Goal: Contribute content: Contribute content

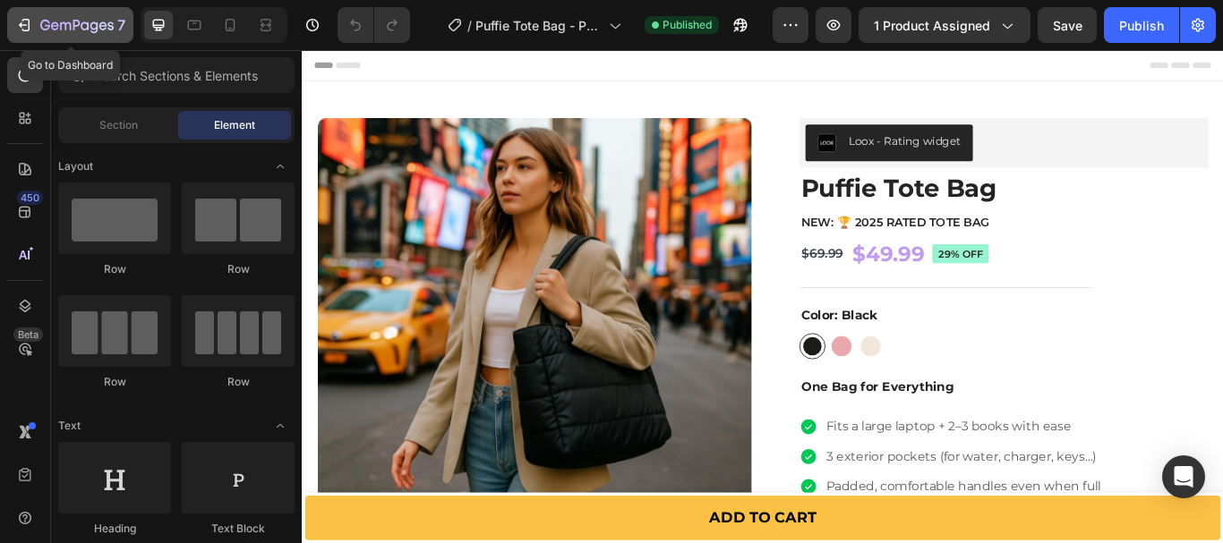
click at [56, 21] on icon "button" at bounding box center [76, 26] width 73 height 15
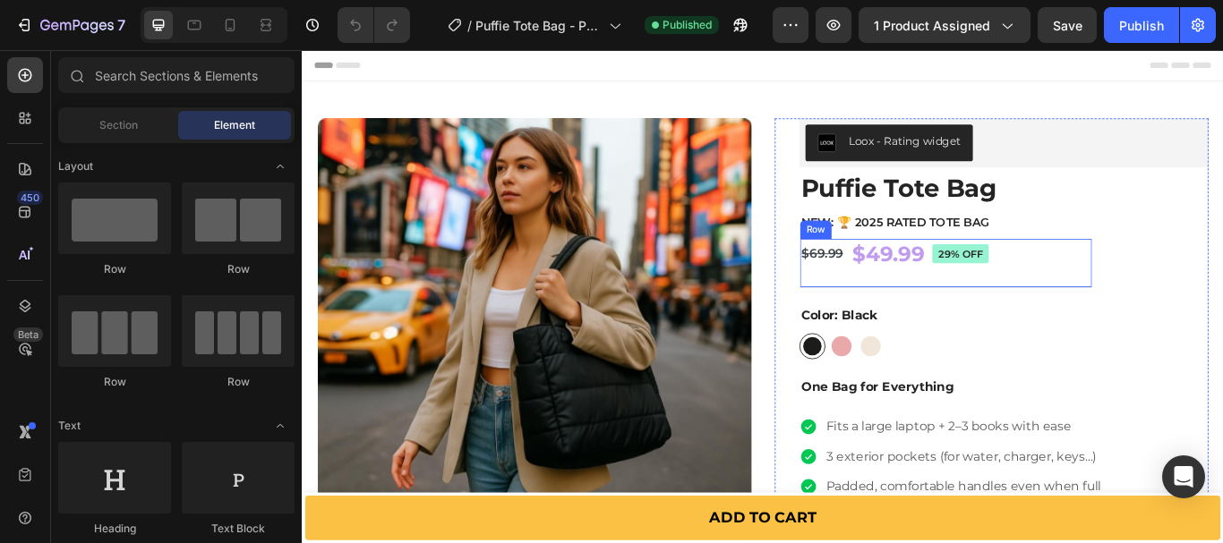
click at [900, 272] on div "$69.99 Product Price Product Price" at bounding box center [908, 287] width 52 height 35
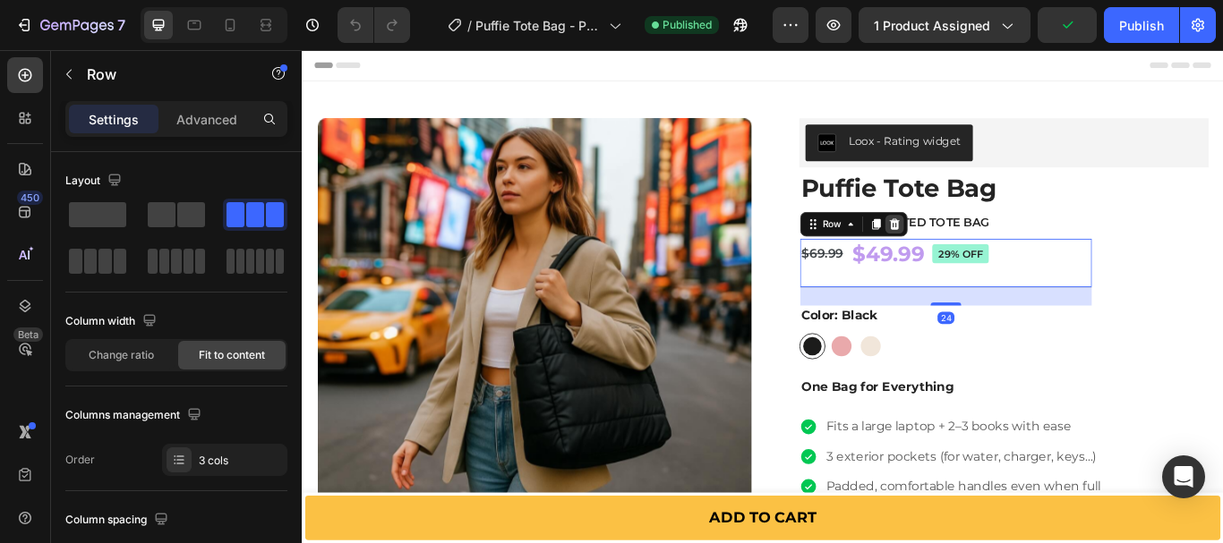
click at [987, 252] on icon at bounding box center [993, 253] width 12 height 13
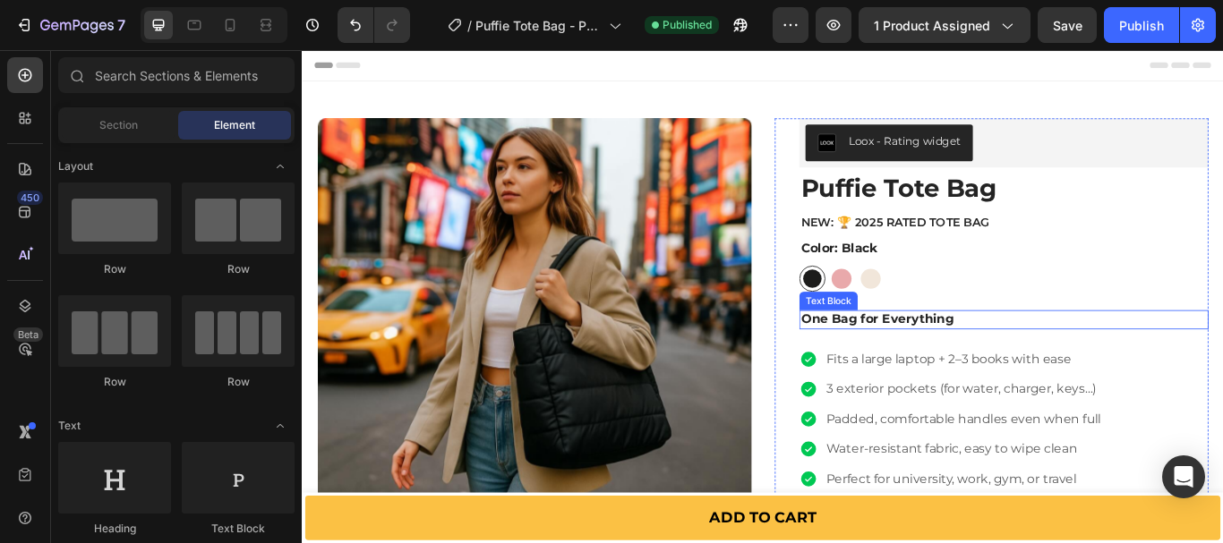
click at [908, 358] on strong "One Bag for Everything" at bounding box center [972, 363] width 178 height 17
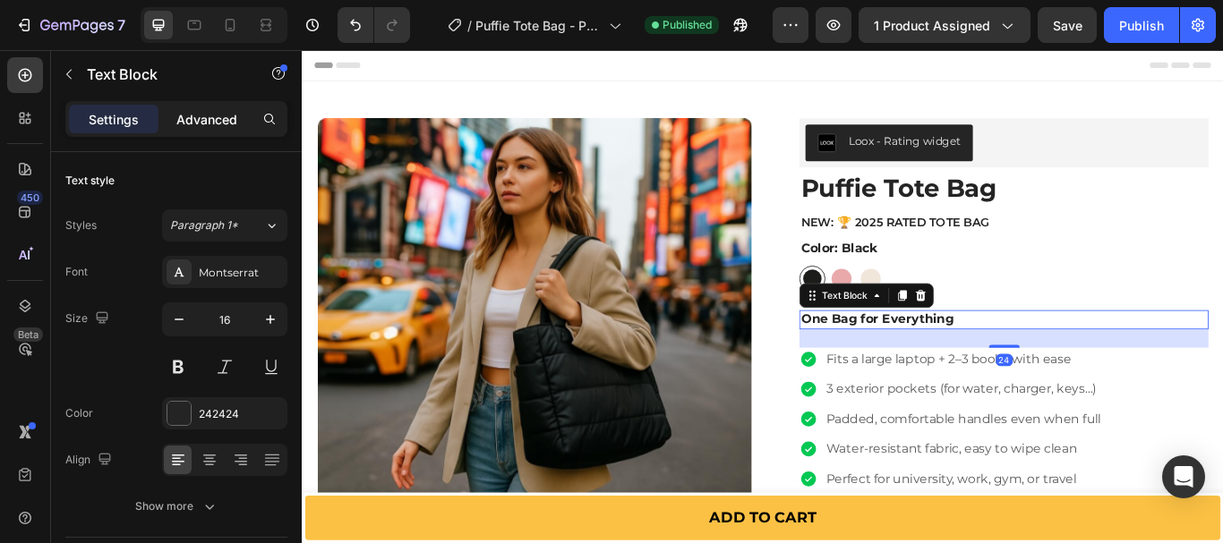
click at [225, 115] on p "Advanced" at bounding box center [206, 119] width 61 height 19
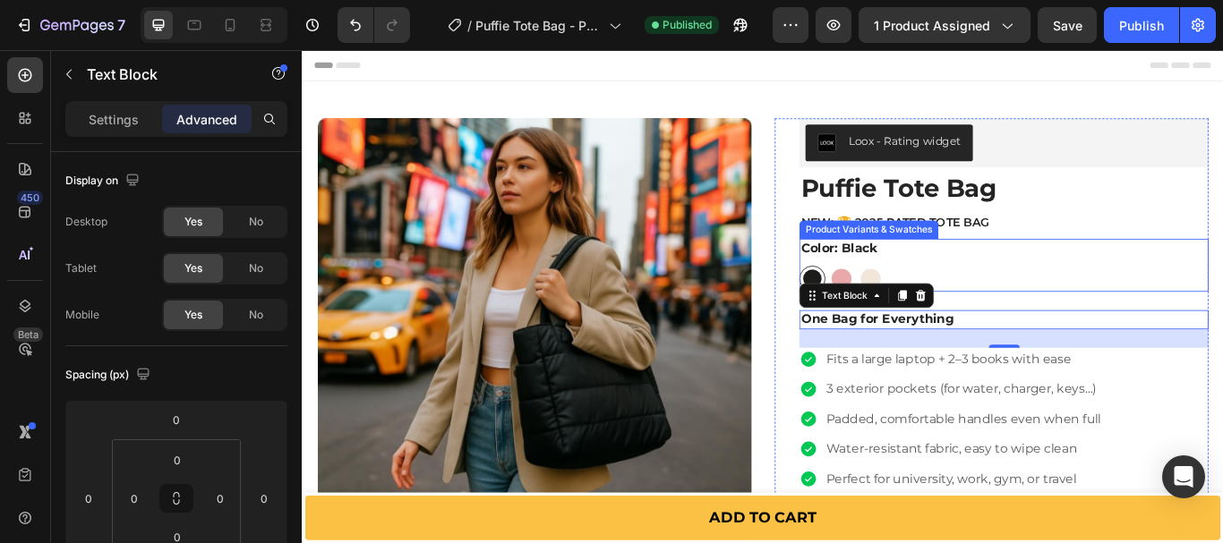
click at [1076, 278] on div "Color: Black Black Black Pink Pink Beige Beige" at bounding box center [1119, 301] width 477 height 62
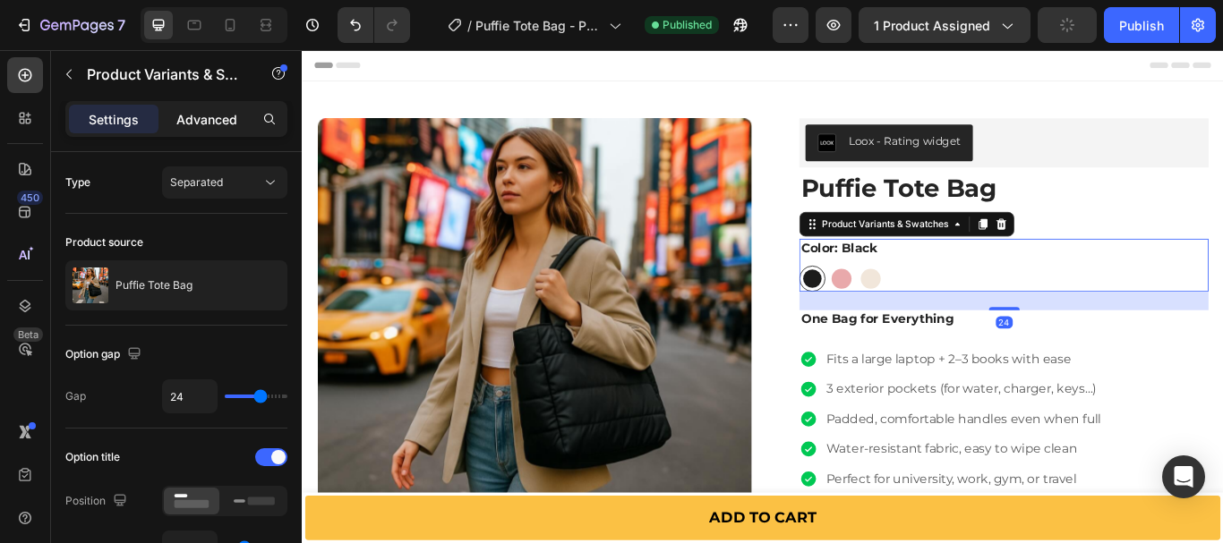
click at [222, 123] on p "Advanced" at bounding box center [206, 119] width 61 height 19
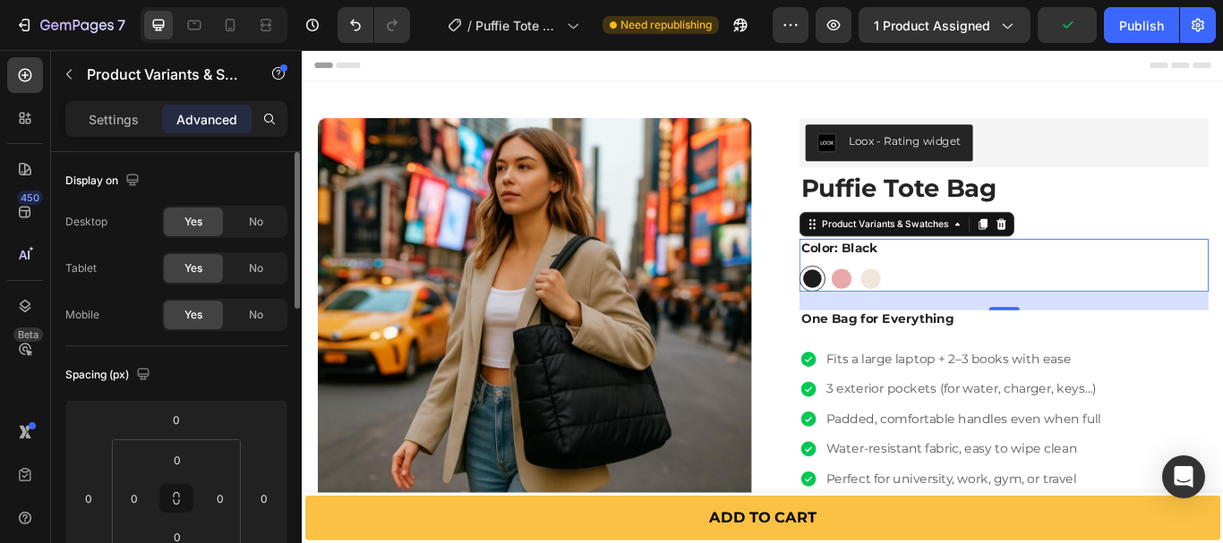
scroll to position [90, 0]
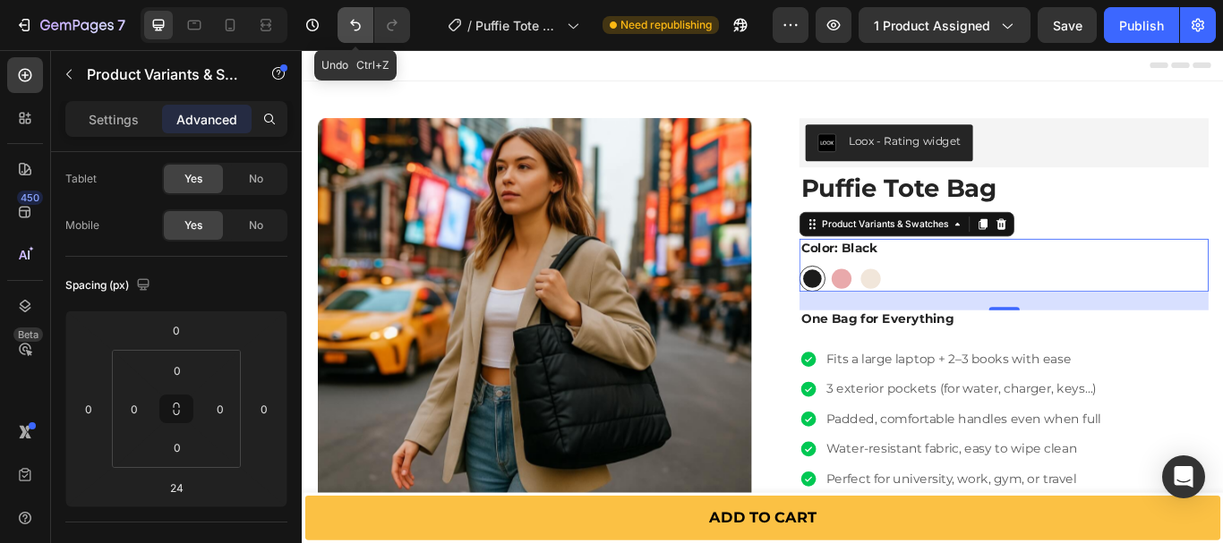
click at [348, 19] on icon "Undo/Redo" at bounding box center [355, 25] width 18 height 18
click at [349, 26] on icon "Undo/Redo" at bounding box center [355, 25] width 18 height 18
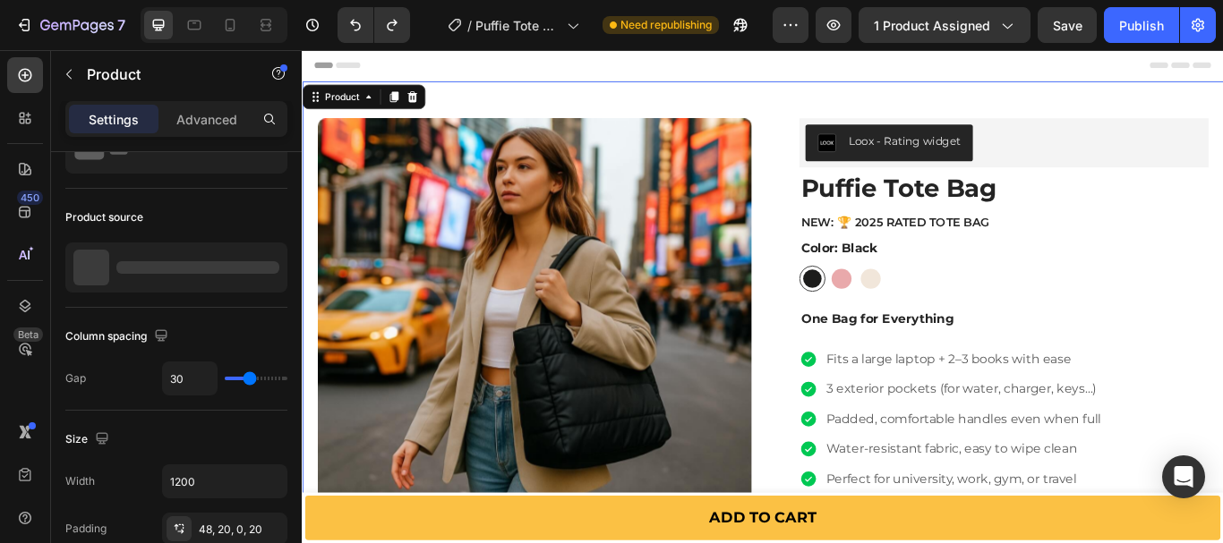
scroll to position [0, 0]
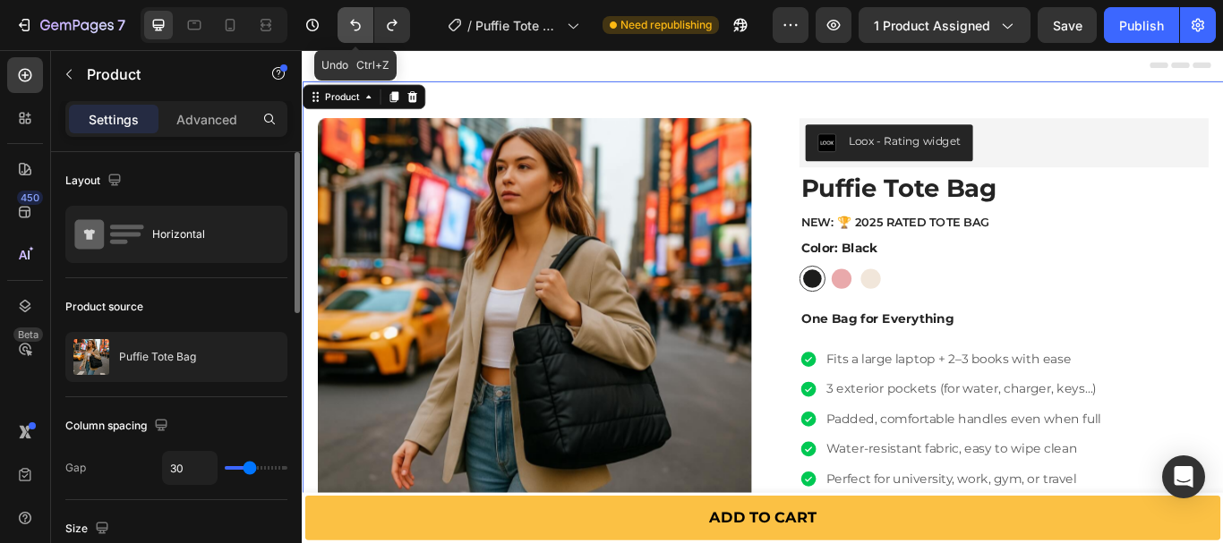
click at [355, 25] on icon "Undo/Redo" at bounding box center [355, 25] width 18 height 18
click at [360, 28] on icon "Undo/Redo" at bounding box center [355, 26] width 11 height 12
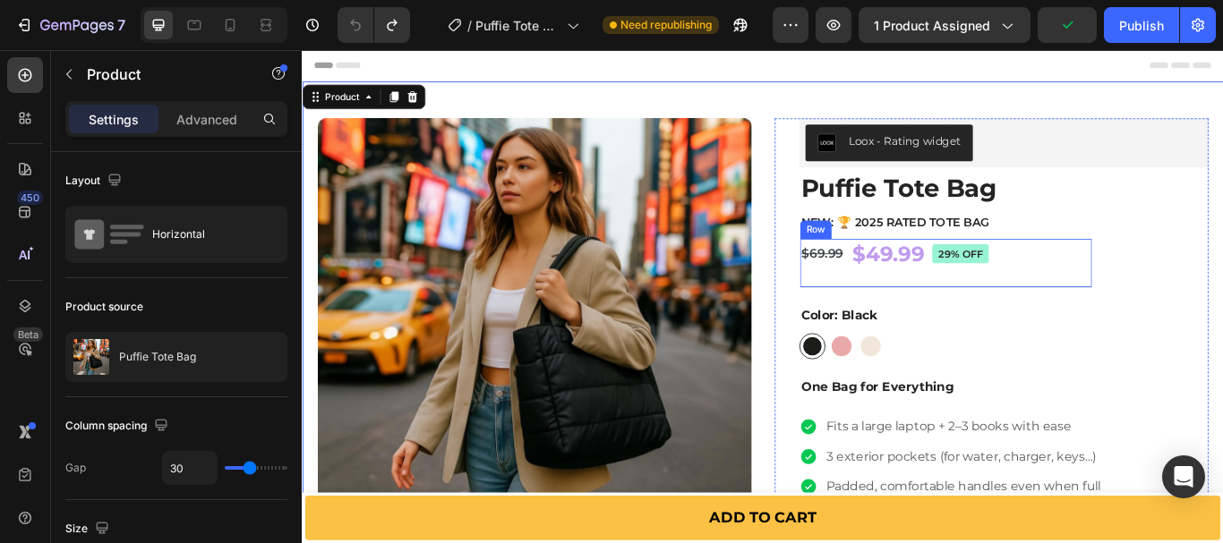
click at [1136, 272] on div "$49.99 Product Price Product Price $69.99 Product Price Product Price 29% off P…" at bounding box center [1052, 298] width 340 height 57
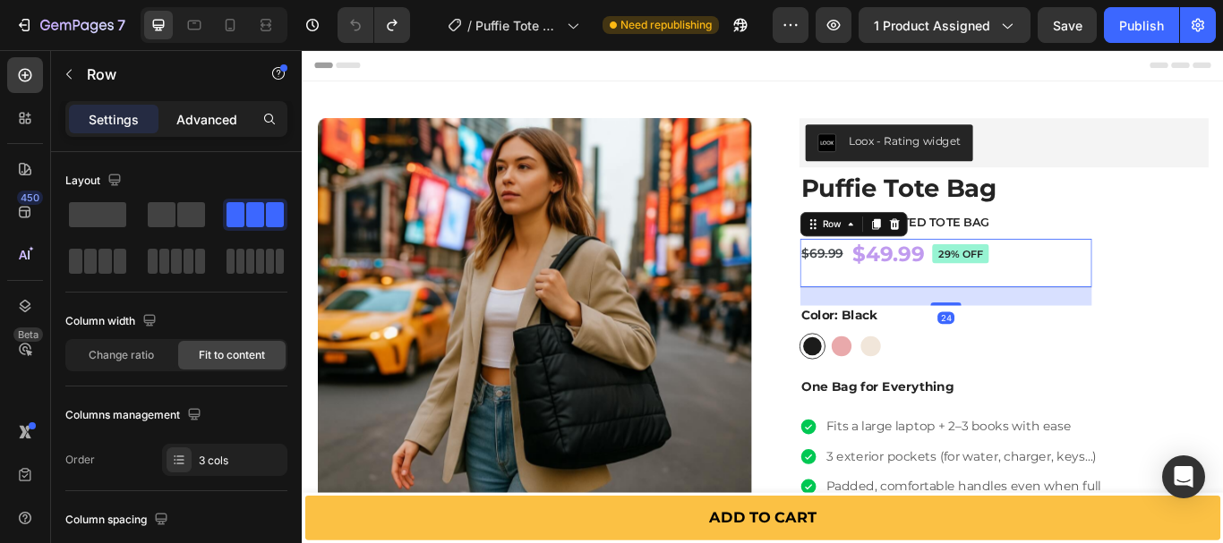
click at [221, 111] on p "Advanced" at bounding box center [206, 119] width 61 height 19
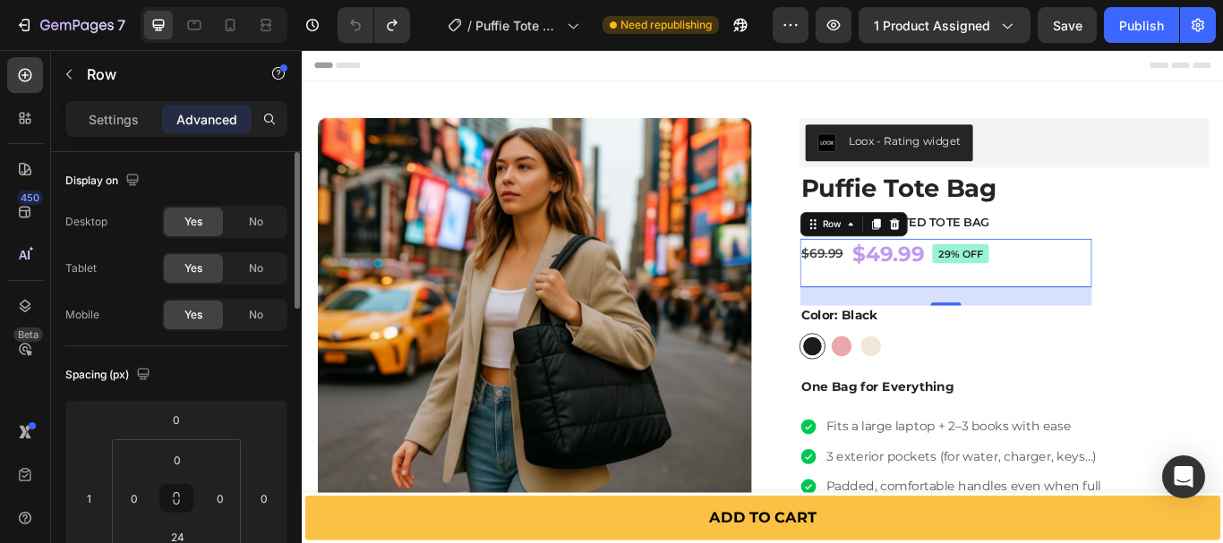
scroll to position [90, 0]
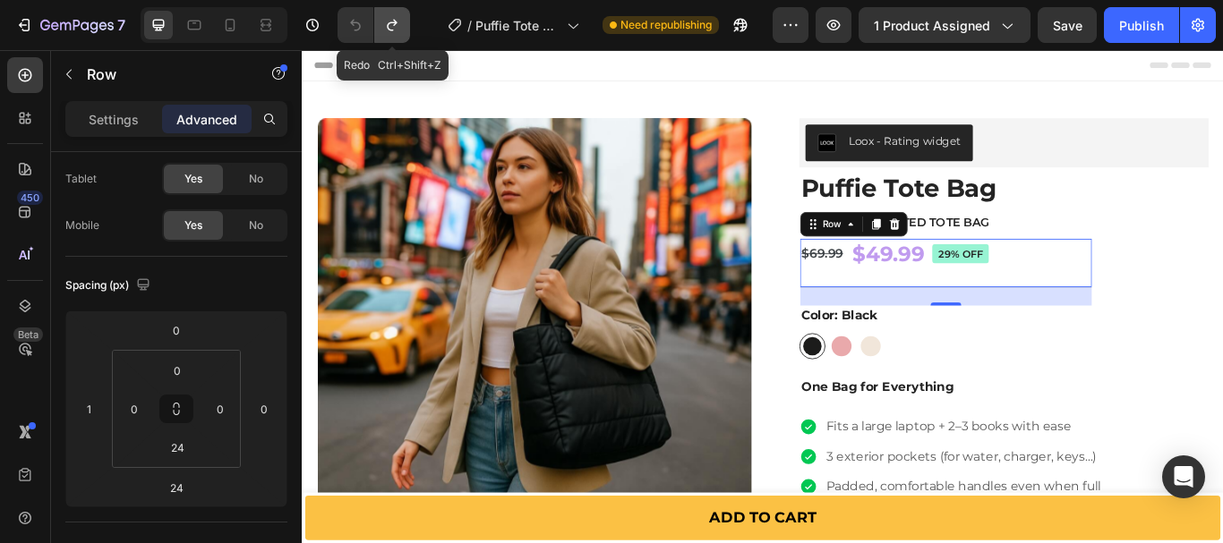
click at [389, 20] on icon "Undo/Redo" at bounding box center [392, 25] width 18 height 18
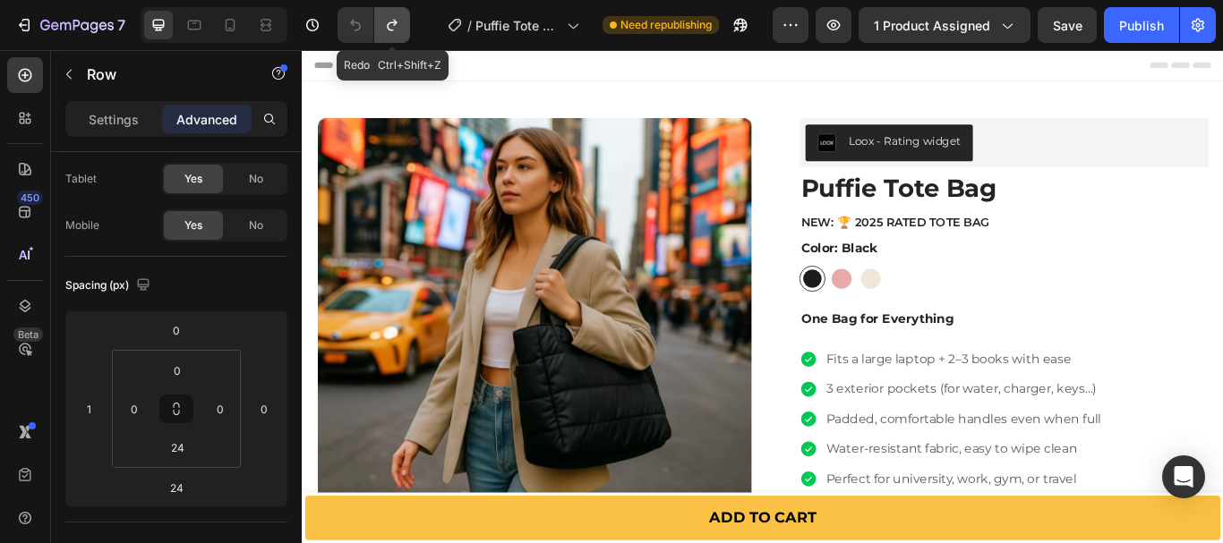
click at [389, 20] on icon "Undo/Redo" at bounding box center [392, 25] width 18 height 18
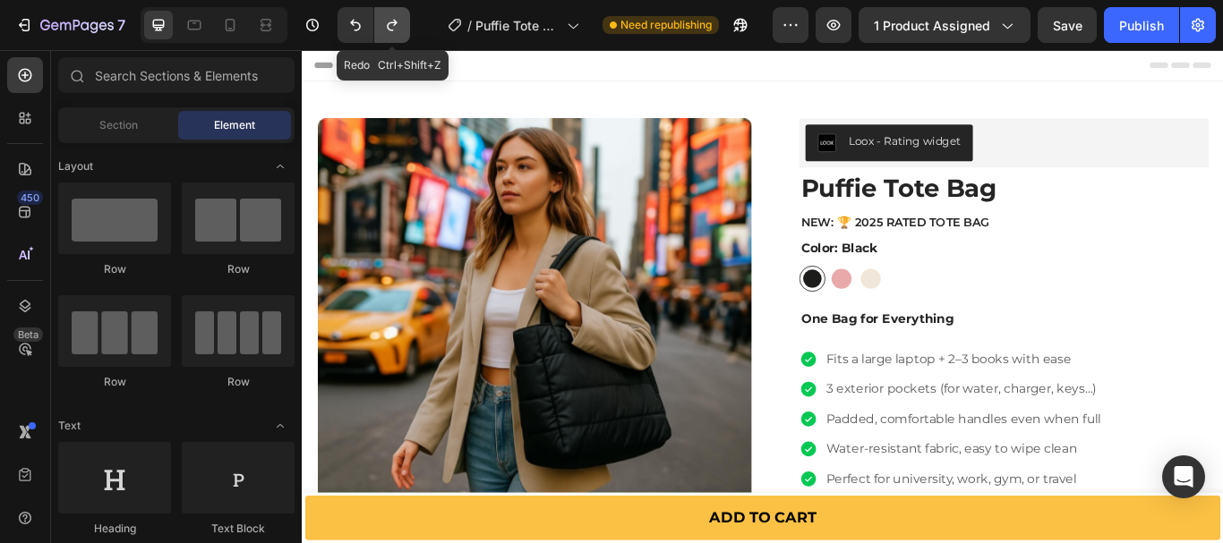
click at [389, 20] on icon "Undo/Redo" at bounding box center [392, 25] width 18 height 18
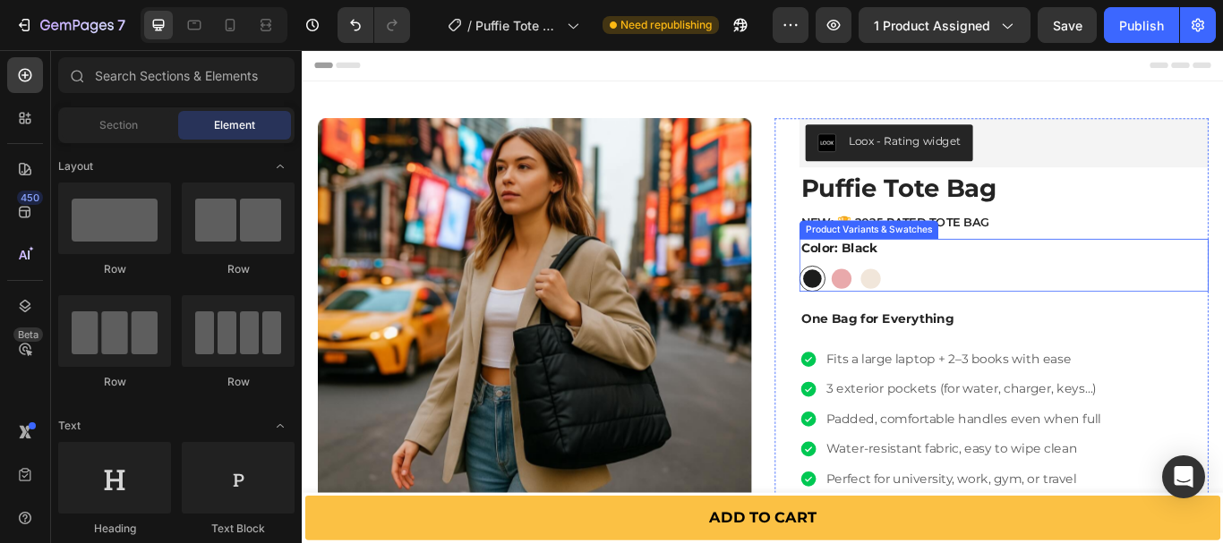
click at [978, 325] on div "Black Black Pink Pink Beige Beige" at bounding box center [1119, 317] width 477 height 30
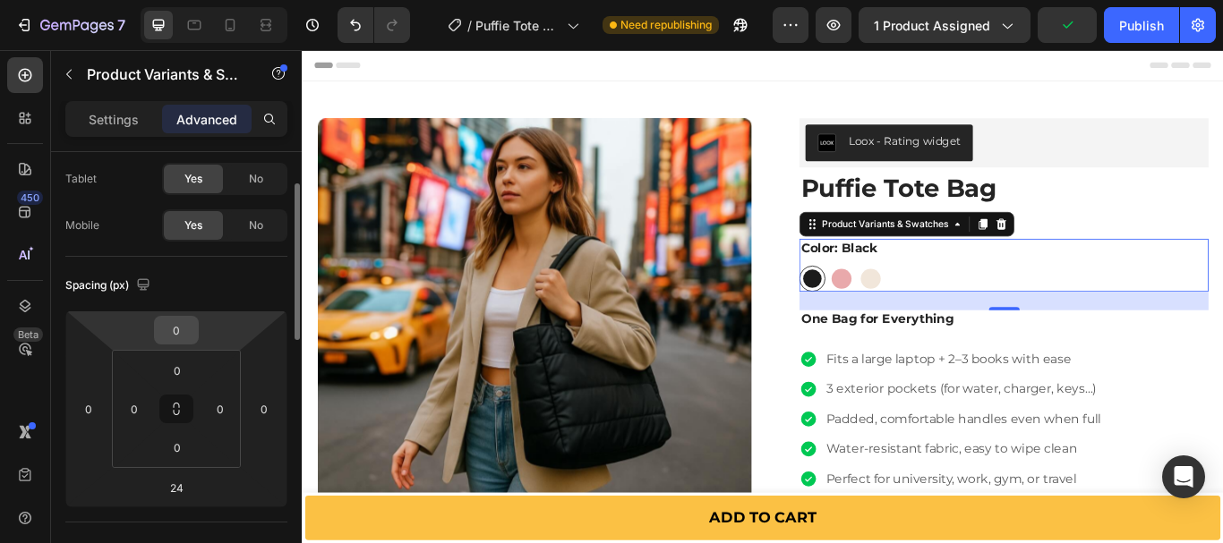
click at [173, 325] on input "0" at bounding box center [176, 330] width 36 height 27
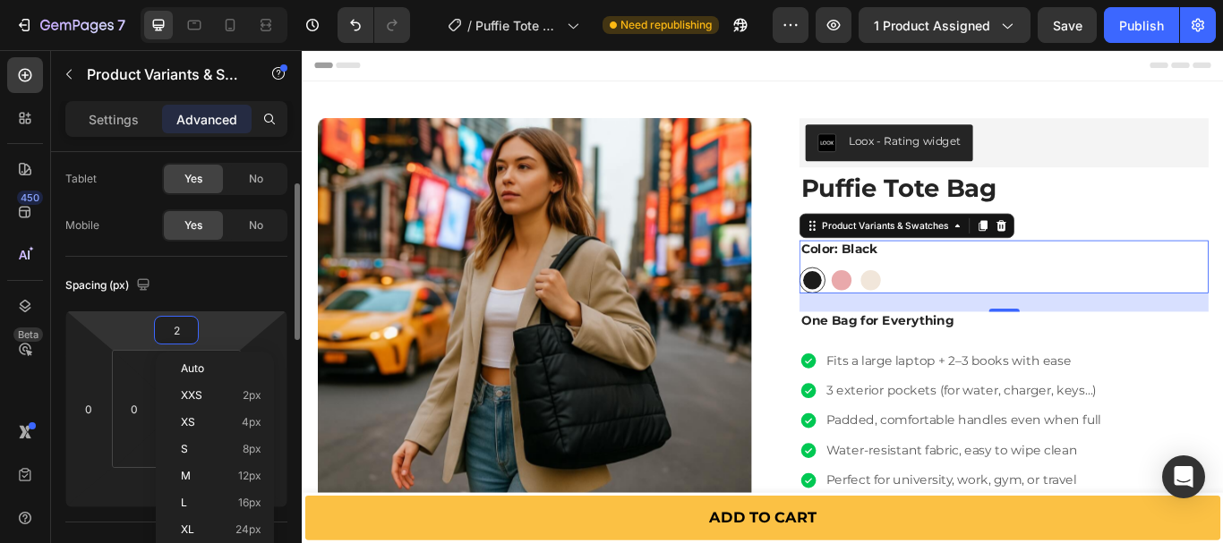
type input "24"
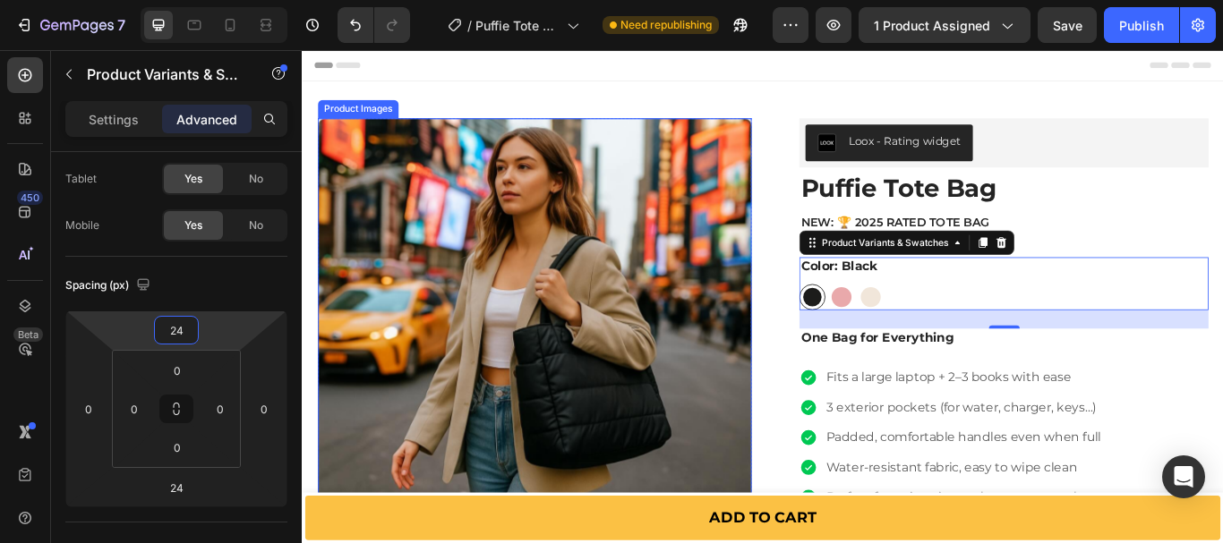
click at [562, 227] on img at bounding box center [573, 383] width 506 height 506
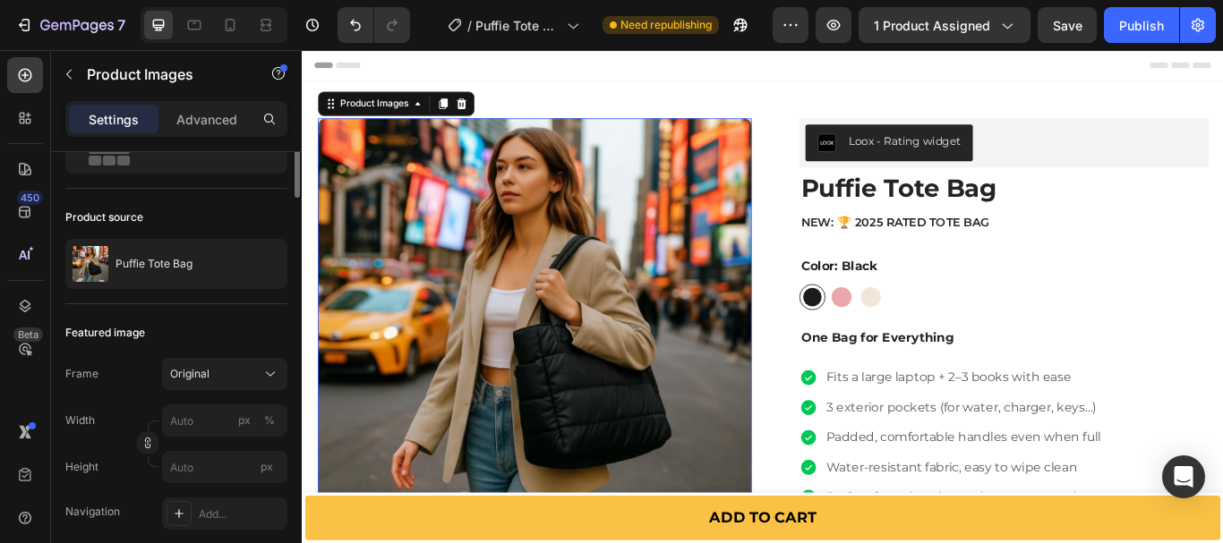
scroll to position [0, 0]
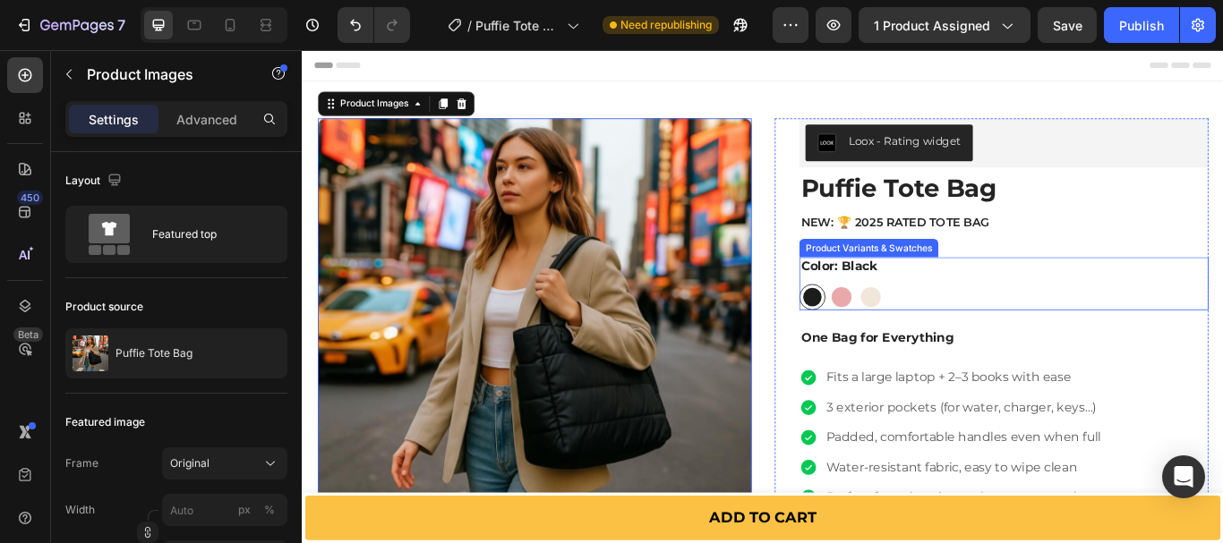
click at [1054, 295] on div "Color: Black Black Black Pink Pink Beige Beige" at bounding box center [1119, 323] width 477 height 62
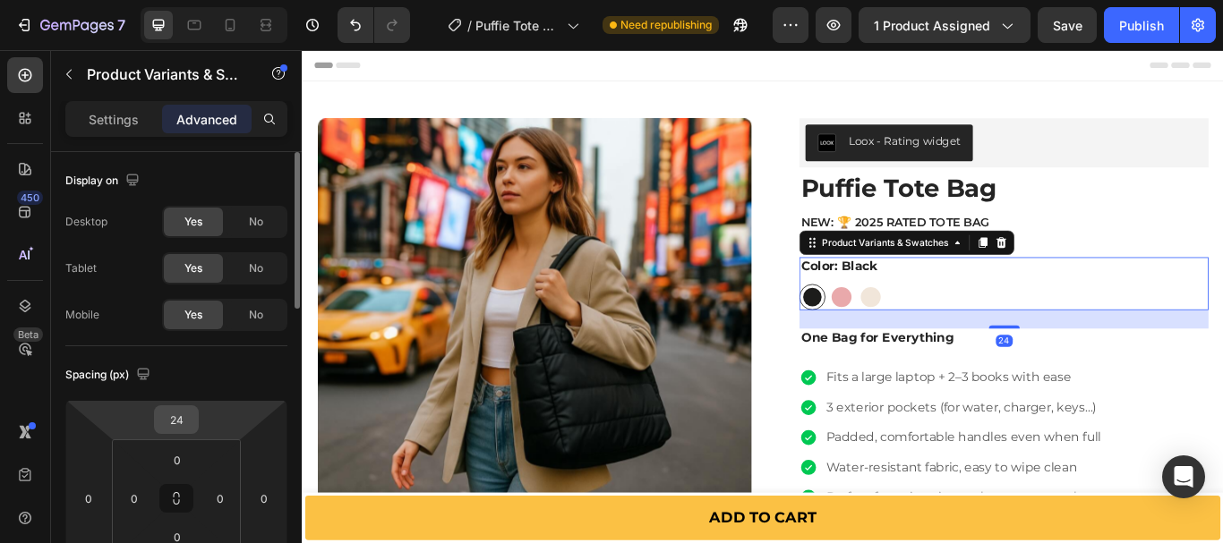
click at [179, 420] on input "24" at bounding box center [176, 419] width 36 height 27
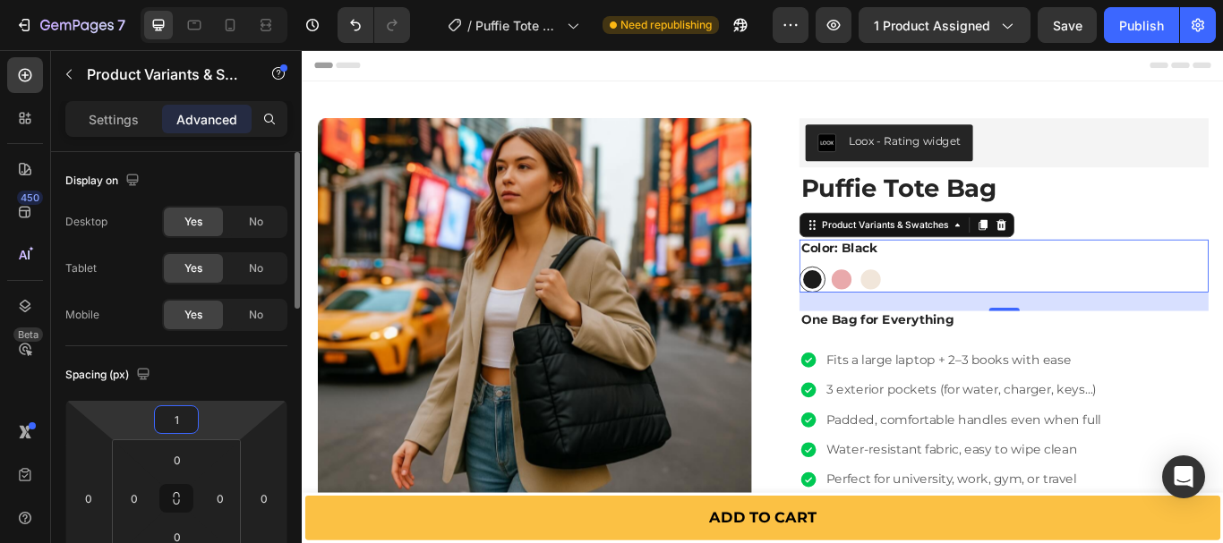
type input "10"
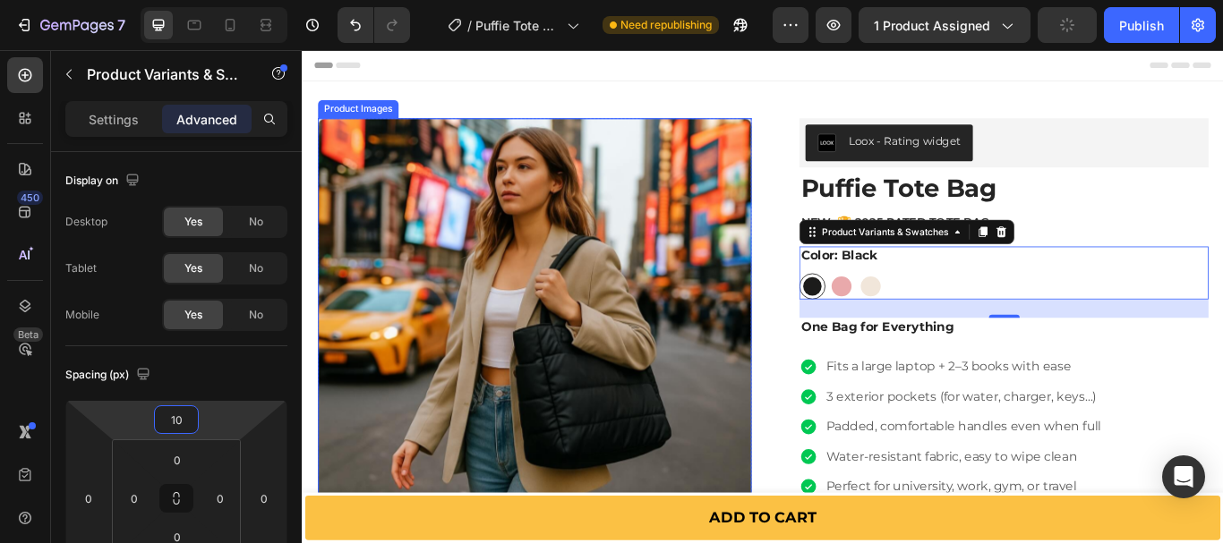
click at [492, 362] on img at bounding box center [573, 383] width 506 height 506
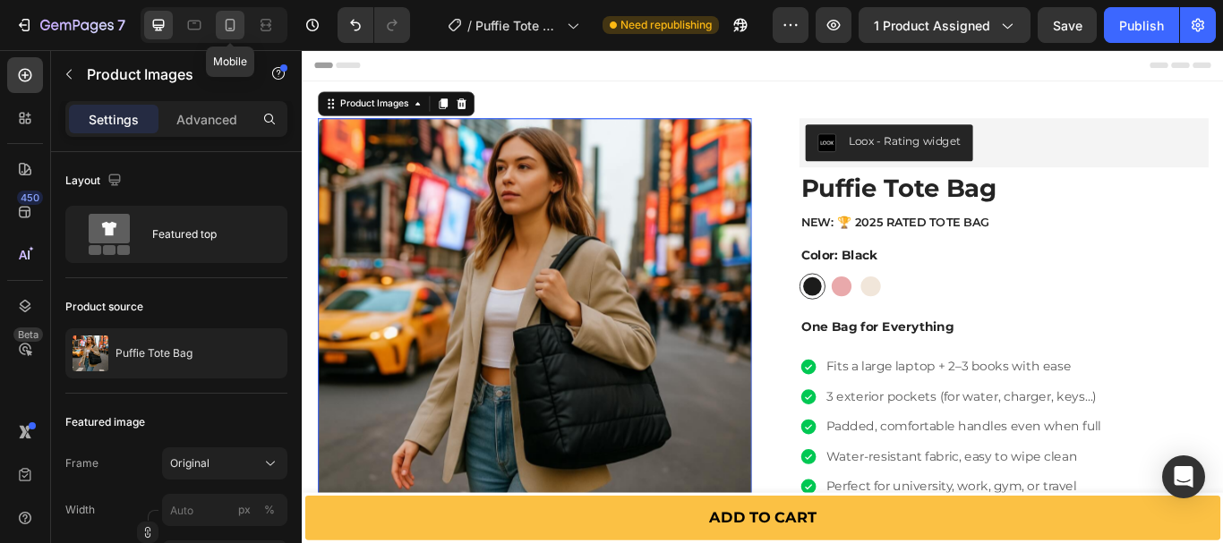
click at [235, 20] on icon at bounding box center [230, 25] width 18 height 18
type input "60"
type input "8"
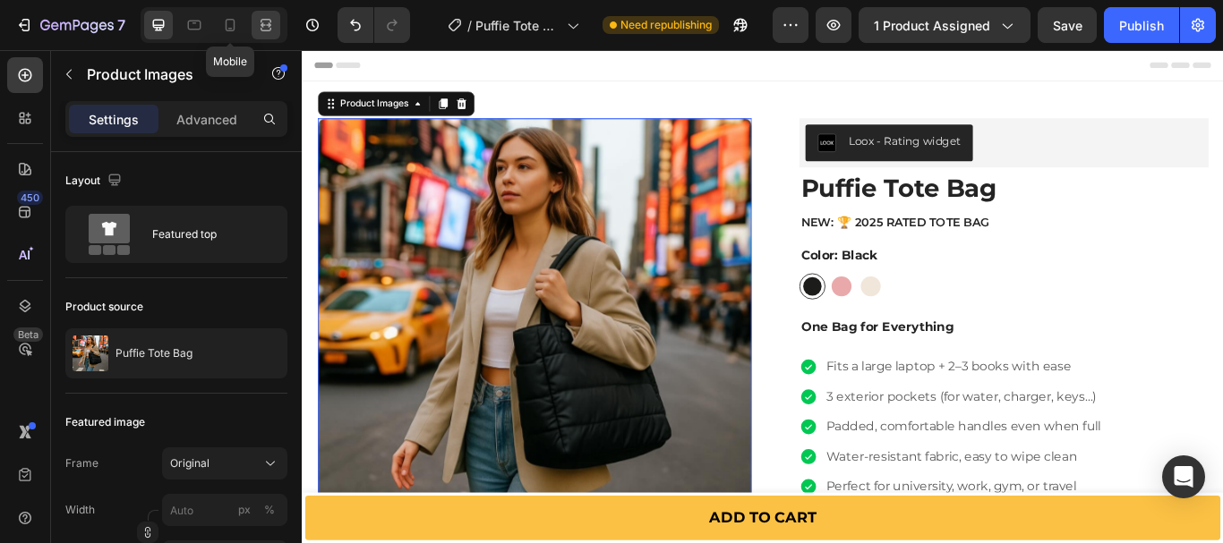
type input "8"
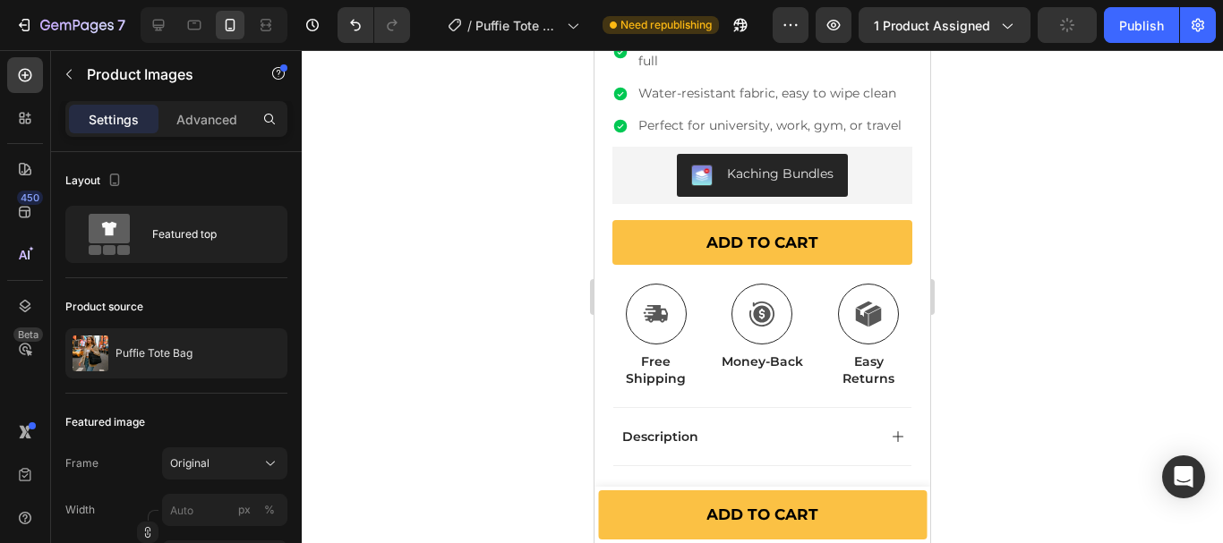
scroll to position [806, 0]
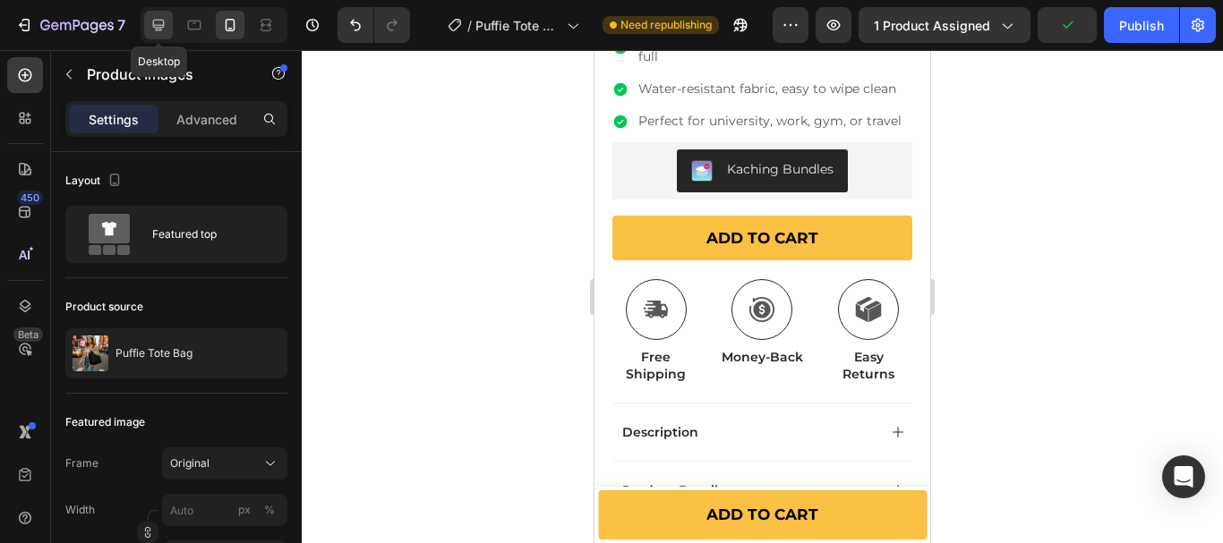
click at [165, 18] on icon at bounding box center [159, 25] width 18 height 18
type input "20"
type input "11"
type input "24"
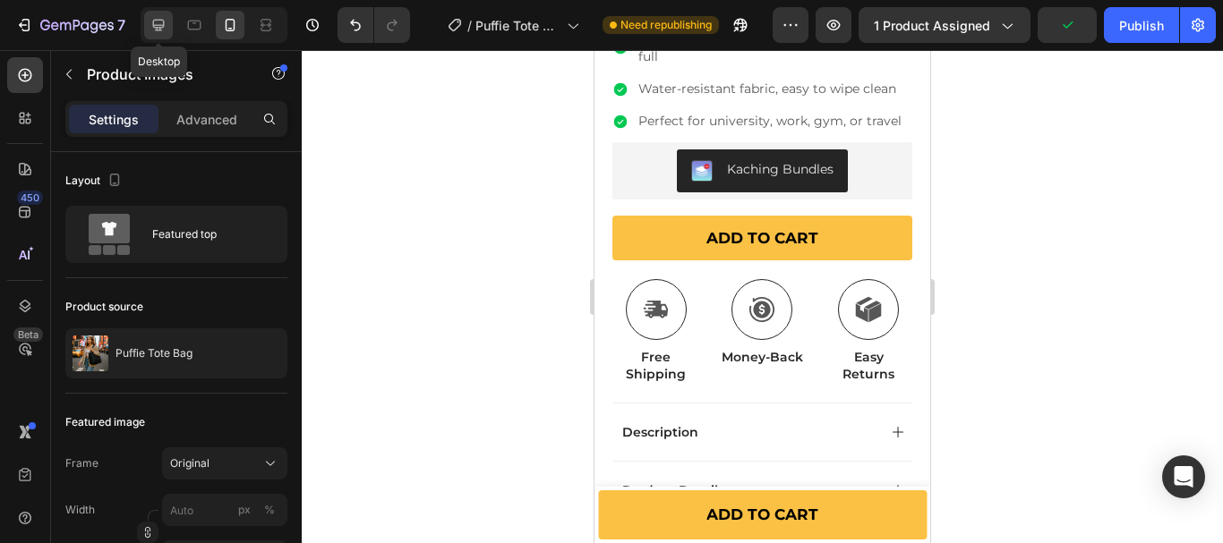
type input "24"
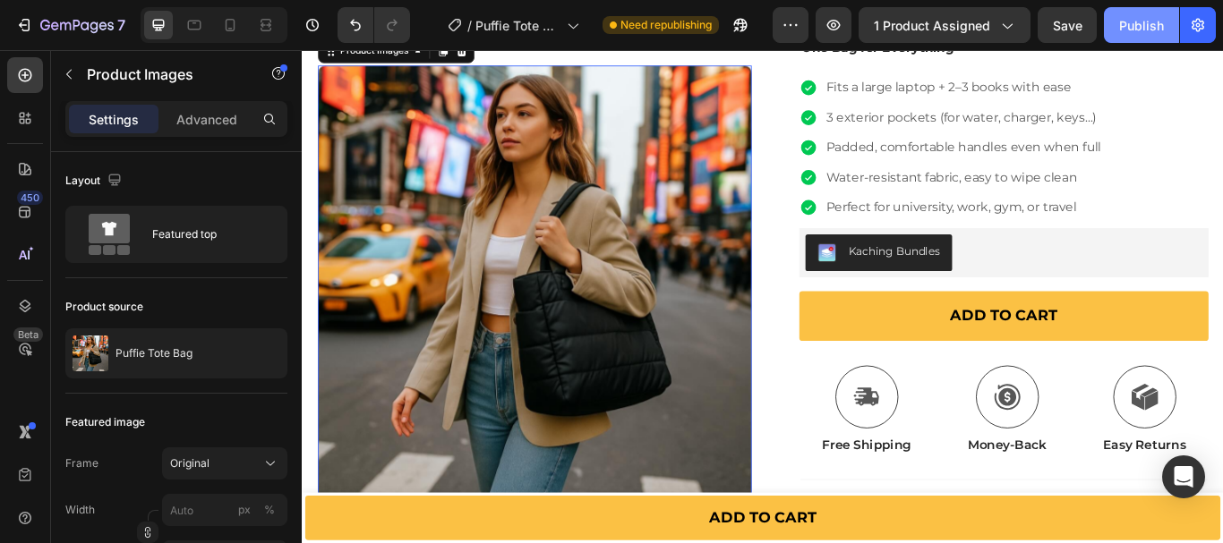
scroll to position [322, 0]
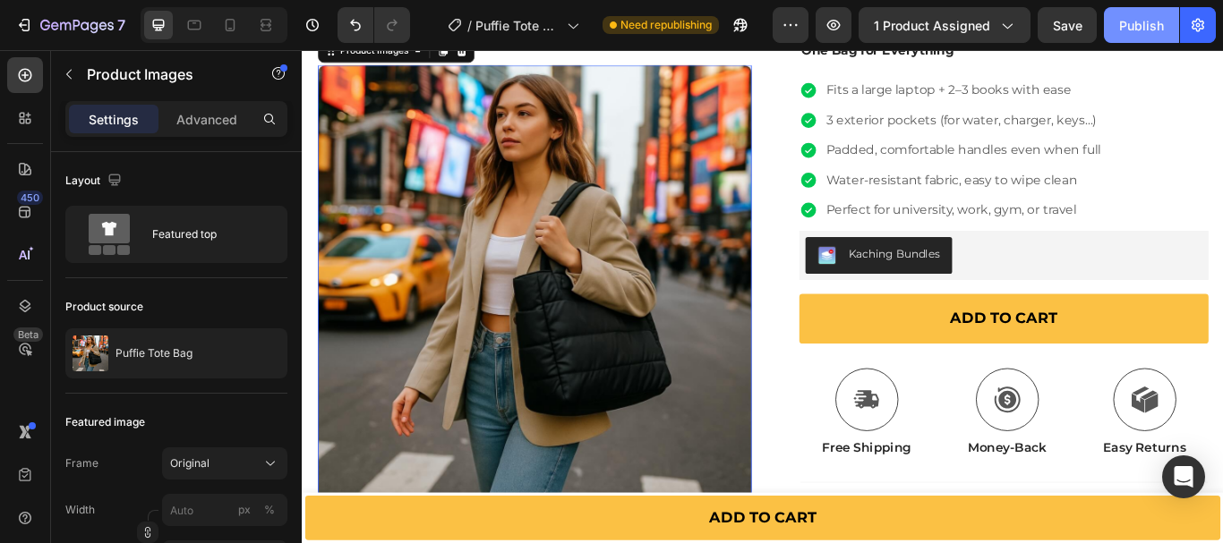
click at [1149, 24] on div "Publish" at bounding box center [1141, 25] width 45 height 19
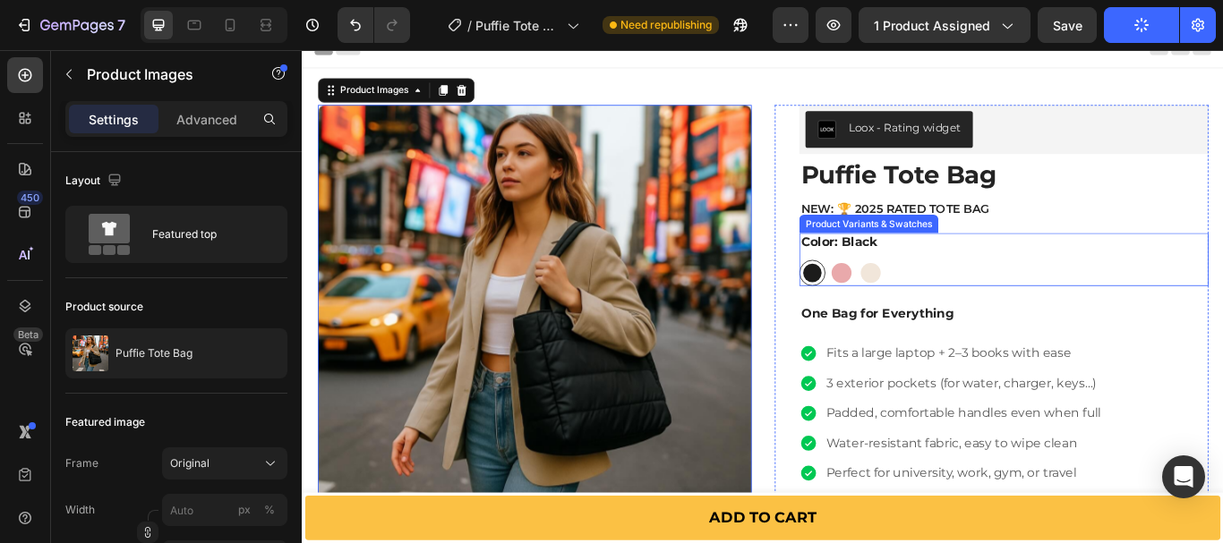
scroll to position [0, 0]
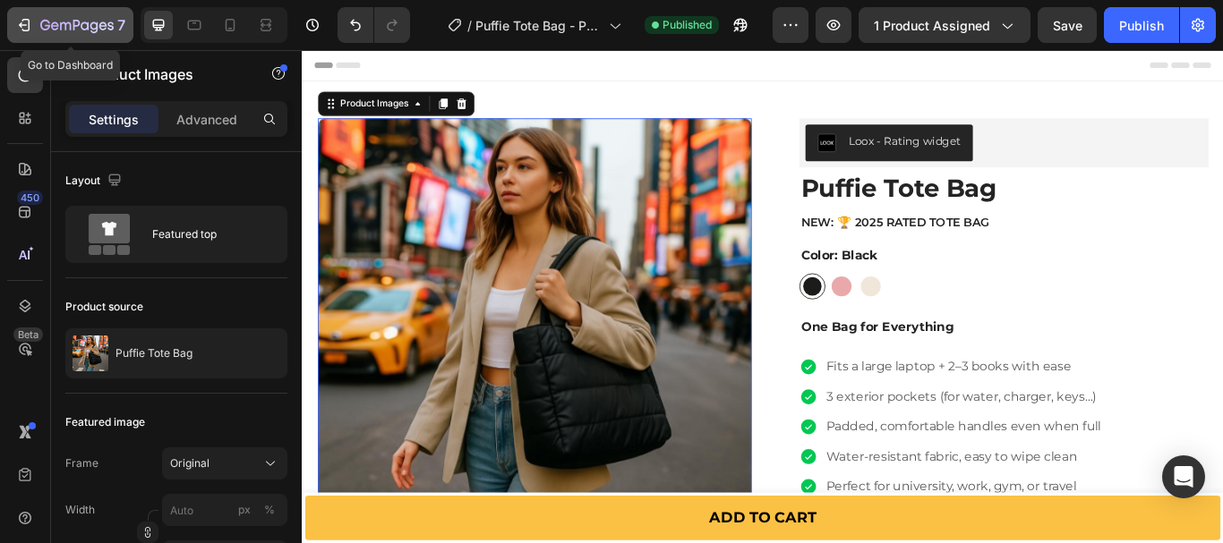
click at [57, 27] on icon "button" at bounding box center [76, 26] width 73 height 15
